Goal: Book appointment/travel/reservation

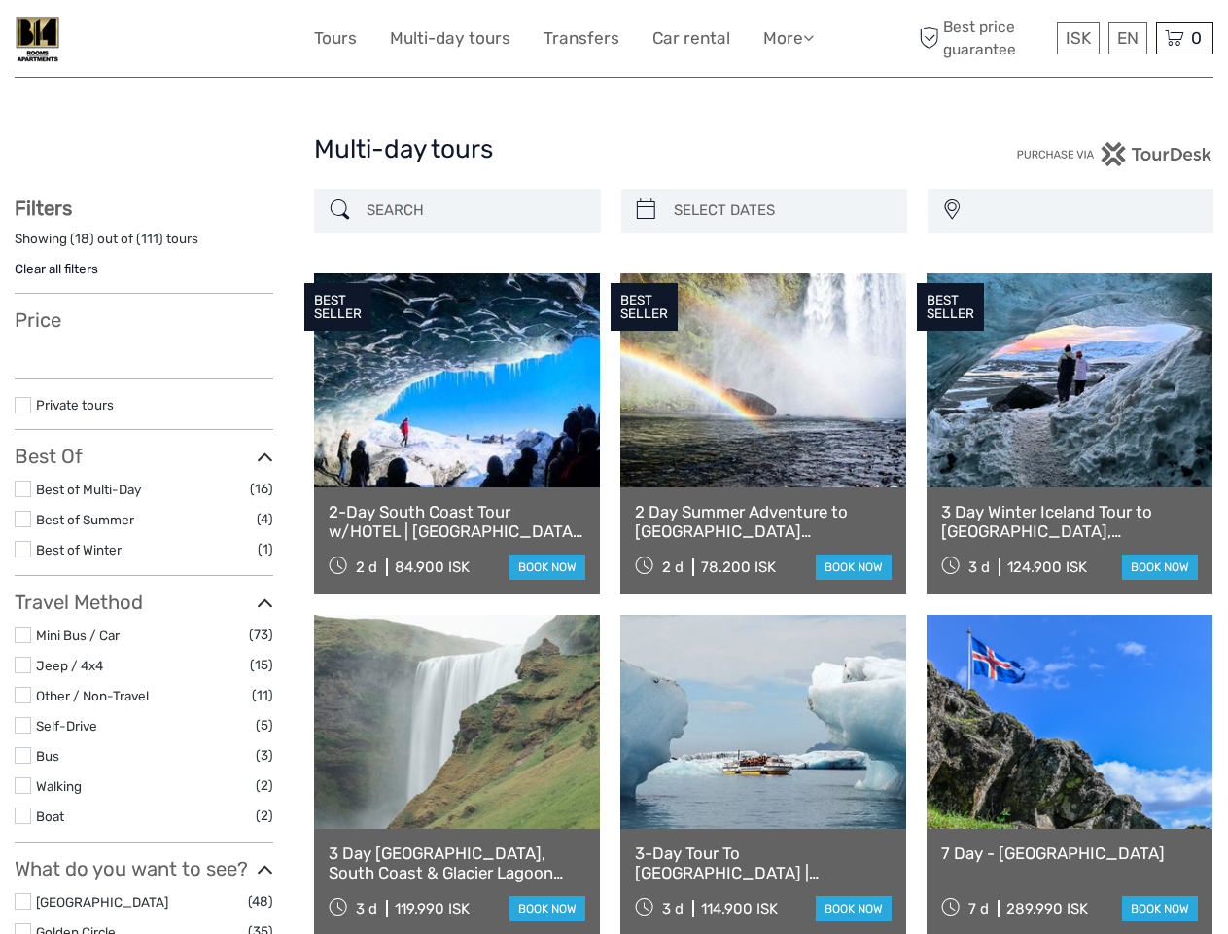
select select
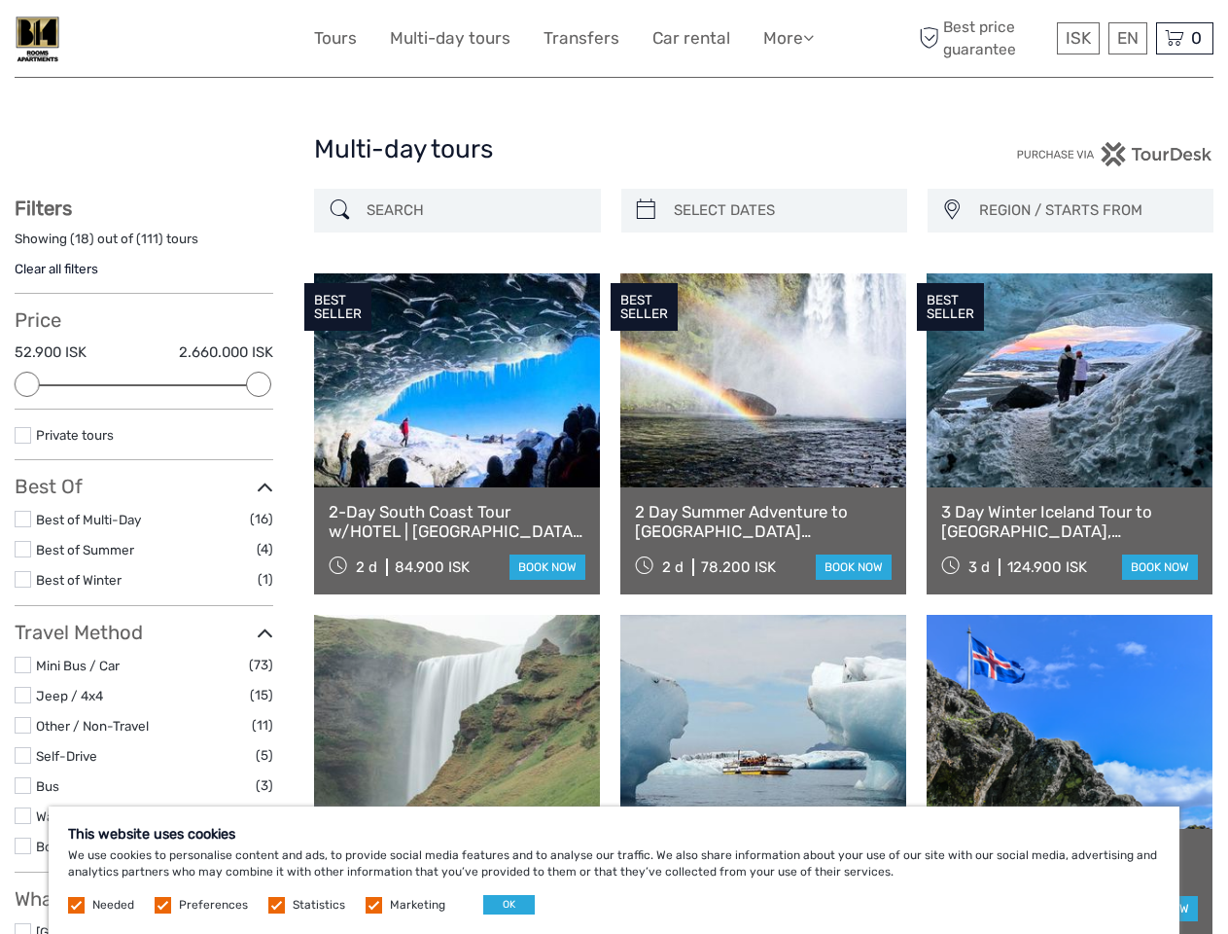
click at [787, 38] on link "More" at bounding box center [789, 38] width 51 height 28
click at [810, 37] on icon at bounding box center [808, 37] width 11 height 17
click at [1078, 38] on span "ISK" at bounding box center [1078, 37] width 25 height 19
click at [1127, 38] on div "EN English Español Deutsch" at bounding box center [1128, 38] width 39 height 32
click at [1185, 38] on div "0 Items Total 0 ISK Checkout The shopping cart is empty." at bounding box center [1184, 38] width 57 height 32
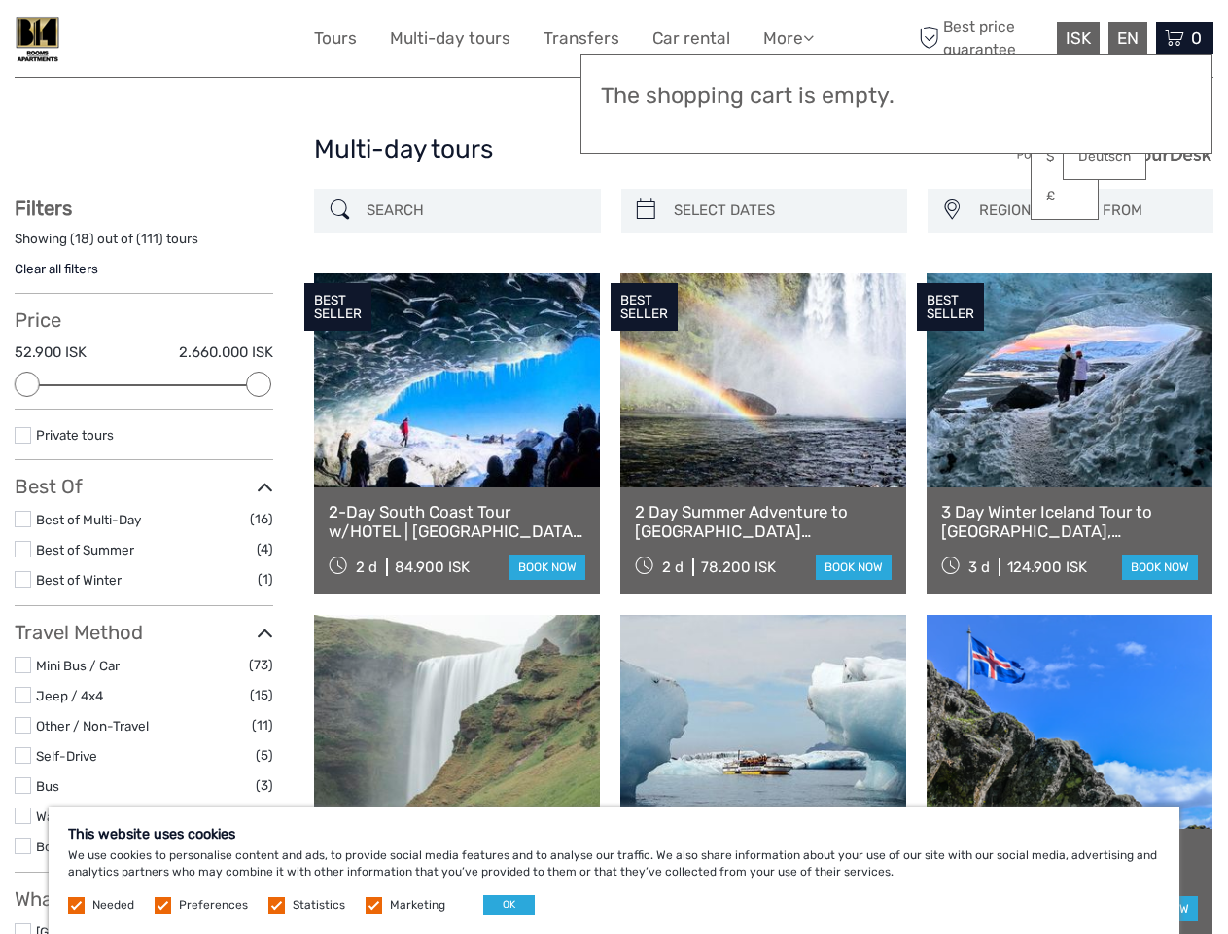
click at [27, 384] on div at bounding box center [27, 384] width 25 height 25
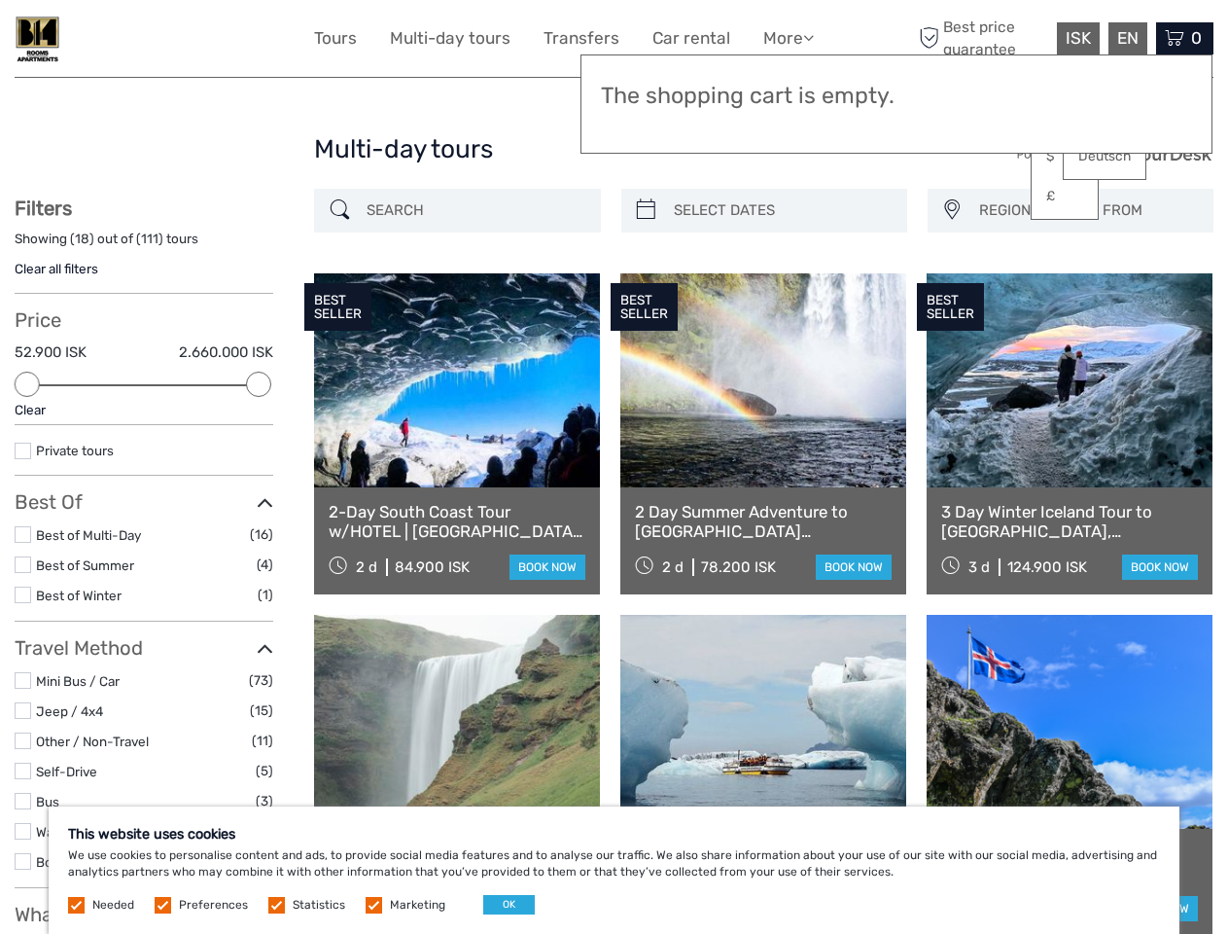
click at [646, 283] on div "BEST SELLER" at bounding box center [644, 307] width 67 height 49
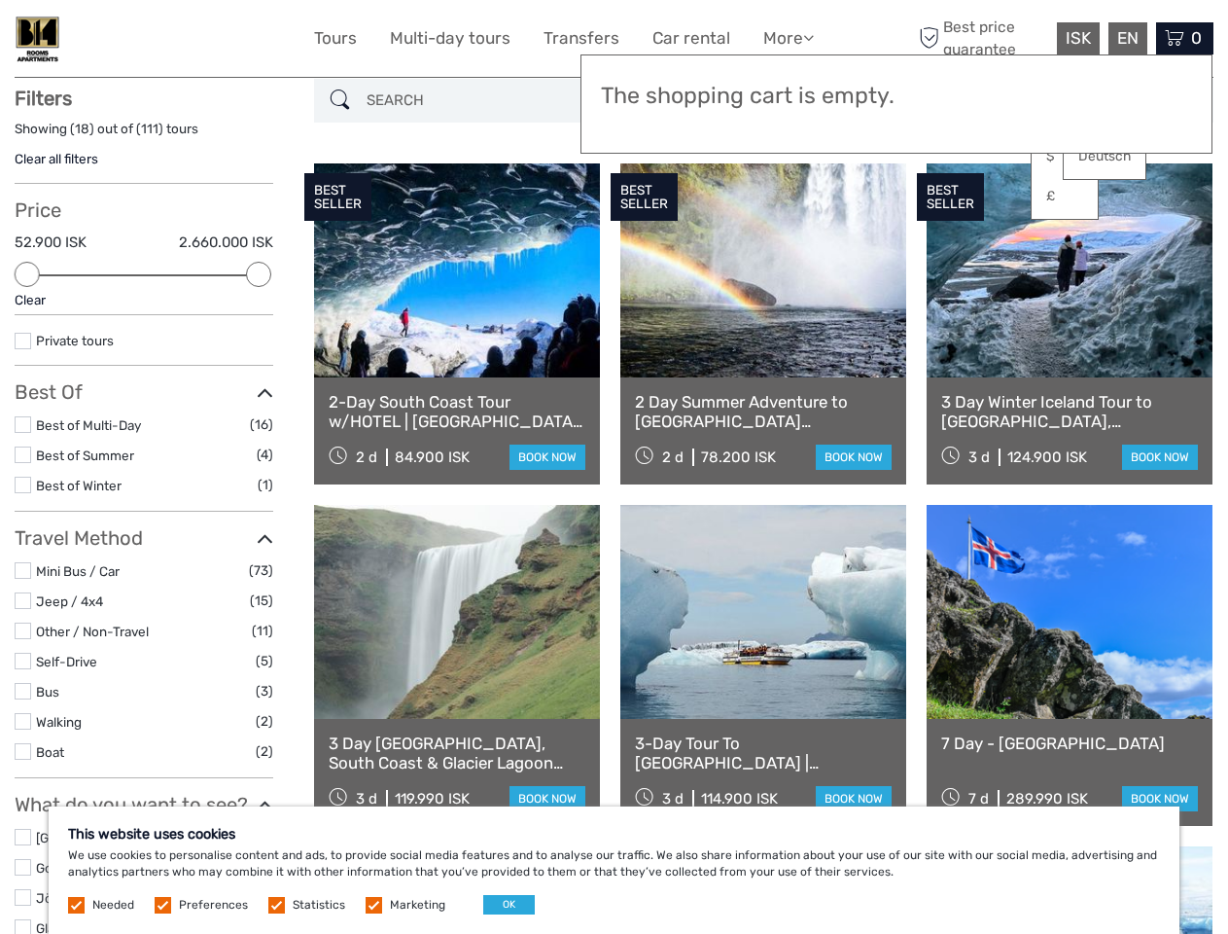
click at [781, 210] on link at bounding box center [764, 270] width 286 height 214
click at [951, 210] on div "BEST SELLER" at bounding box center [950, 197] width 67 height 49
